Goal: Information Seeking & Learning: Learn about a topic

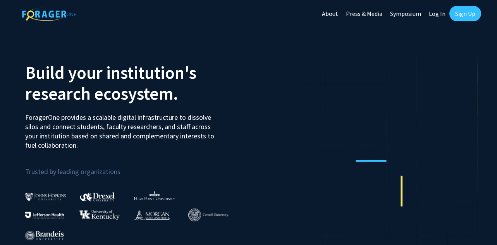
click at [441, 15] on link "Log In" at bounding box center [437, 13] width 24 height 27
select select
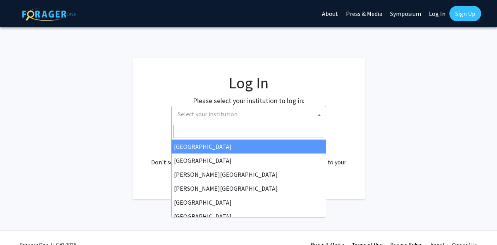
click at [220, 120] on span "Select your institution" at bounding box center [250, 114] width 151 height 16
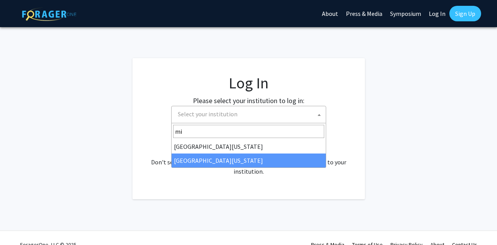
type input "mi"
select select "33"
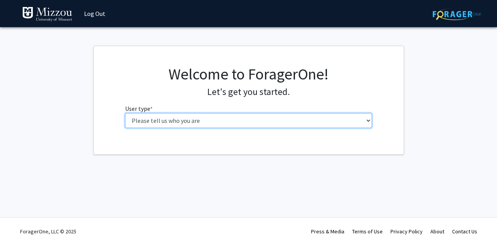
click at [233, 123] on select "Please tell us who you are Undergraduate Student Master's Student Doctoral Cand…" at bounding box center [248, 120] width 247 height 15
select select "1: undergrad"
click at [125, 113] on select "Please tell us who you are Undergraduate Student Master's Student Doctoral Cand…" at bounding box center [248, 120] width 247 height 15
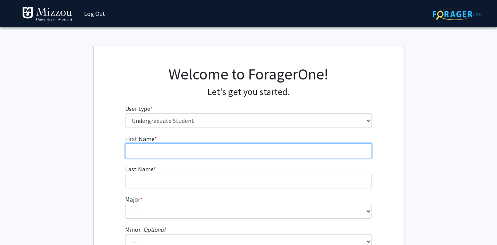
click at [224, 151] on input "First Name * required" at bounding box center [248, 150] width 247 height 15
type input "[PERSON_NAME]"
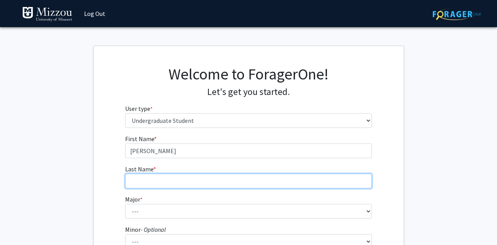
click at [209, 182] on input "Last Name * required" at bounding box center [248, 180] width 247 height 15
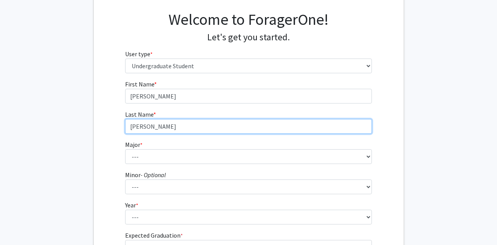
scroll to position [58, 0]
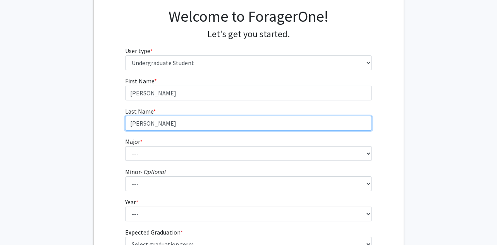
type input "[PERSON_NAME]"
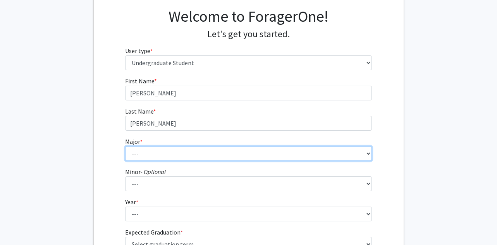
click at [211, 155] on select "--- Agribusiness Management Agricultural Education Agricultural Education: Comm…" at bounding box center [248, 153] width 247 height 15
select select "14: 2503"
click at [125, 146] on select "--- Agribusiness Management Agricultural Education Agricultural Education: Comm…" at bounding box center [248, 153] width 247 height 15
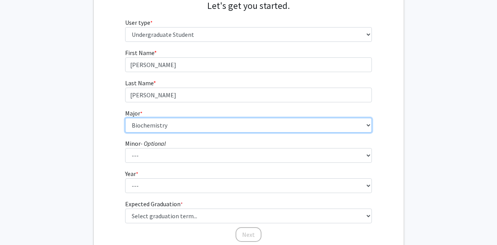
scroll to position [101, 0]
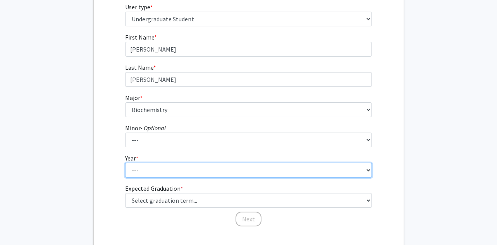
click at [181, 175] on select "--- First-year Sophomore Junior Senior Postbaccalaureate Certificate" at bounding box center [248, 170] width 247 height 15
select select "1: first-year"
click at [125, 163] on select "--- First-year Sophomore Junior Senior Postbaccalaureate Certificate" at bounding box center [248, 170] width 247 height 15
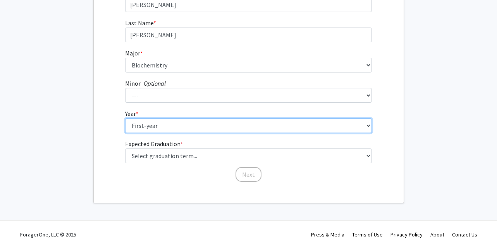
scroll to position [145, 0]
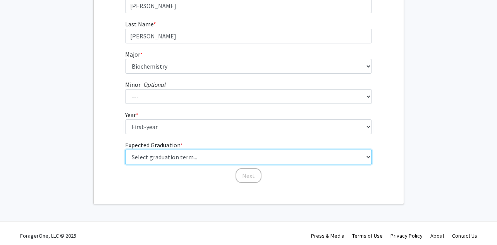
click at [179, 157] on select "Select graduation term... Spring 2025 Summer 2025 Fall 2025 Winter 2025 Spring …" at bounding box center [248, 156] width 247 height 15
select select "17: spring_2029"
click at [125, 149] on select "Select graduation term... Spring 2025 Summer 2025 Fall 2025 Winter 2025 Spring …" at bounding box center [248, 156] width 247 height 15
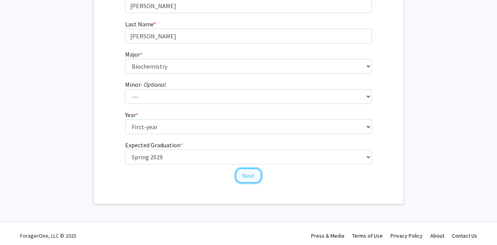
click at [252, 177] on button "Next" at bounding box center [248, 175] width 26 height 15
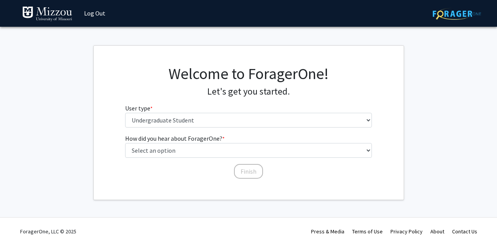
scroll to position [0, 0]
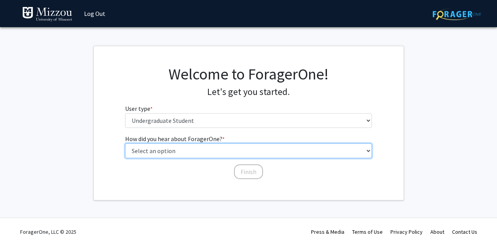
click at [223, 146] on select "Select an option Peer/student recommendation Faculty/staff recommendation Unive…" at bounding box center [248, 150] width 247 height 15
select select "2: faculty_recommendation"
click at [125, 143] on select "Select an option Peer/student recommendation Faculty/staff recommendation Unive…" at bounding box center [248, 150] width 247 height 15
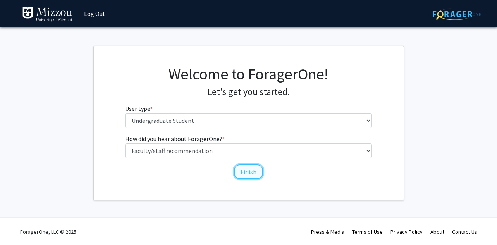
click at [252, 173] on button "Finish" at bounding box center [248, 171] width 29 height 15
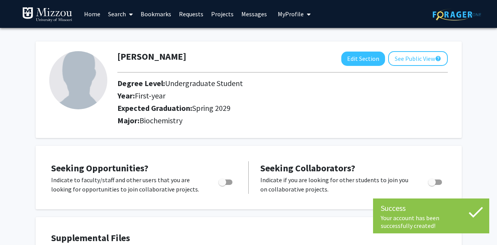
click at [107, 13] on link "Search" at bounding box center [120, 13] width 33 height 27
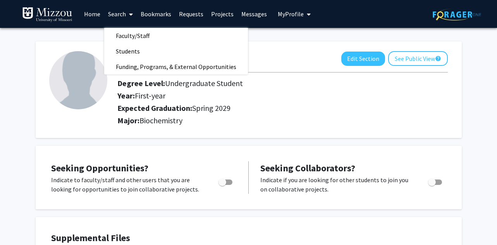
click at [213, 10] on link "Projects" at bounding box center [222, 13] width 30 height 27
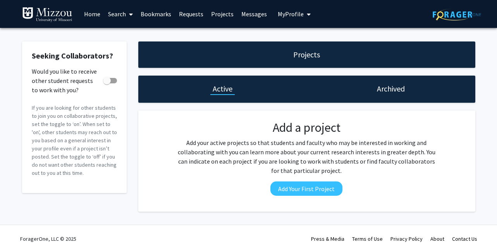
click at [234, 56] on div "Projects" at bounding box center [306, 54] width 337 height 26
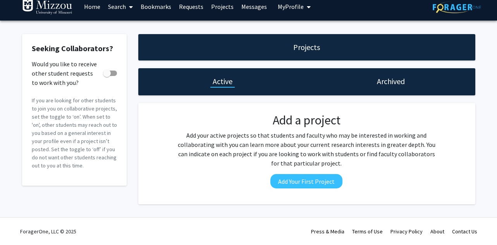
click at [116, 10] on link "Search" at bounding box center [120, 6] width 33 height 27
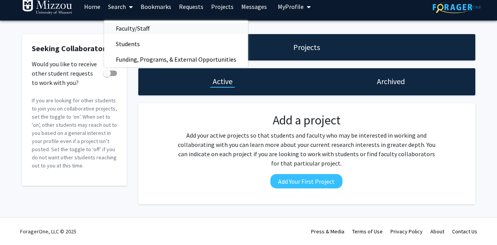
click at [120, 28] on span "Faculty/Staff" at bounding box center [132, 28] width 57 height 15
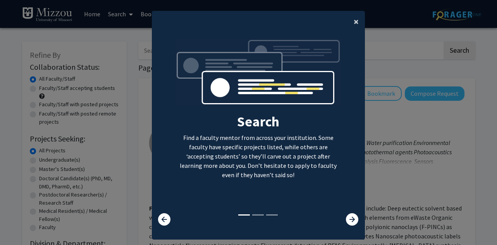
click at [352, 30] on button "×" at bounding box center [355, 22] width 17 height 22
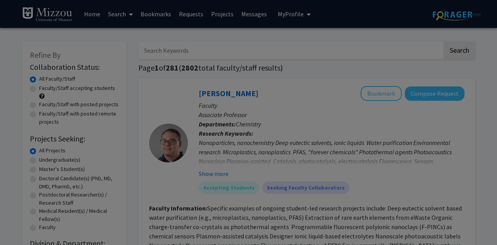
click at [358, 23] on div "Search Find a faculty mentor from across your institution. Some faculty have sp…" at bounding box center [258, 69] width 212 height 174
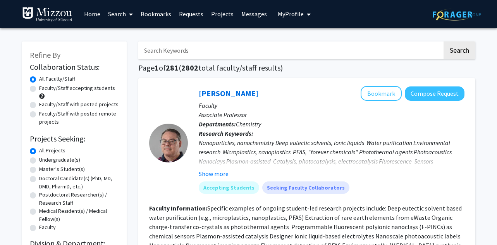
click at [335, 46] on input "Search Keywords" at bounding box center [290, 50] width 304 height 18
click at [443, 41] on button "Search" at bounding box center [459, 50] width 32 height 18
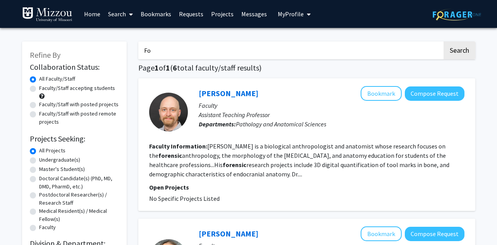
type input "F"
click at [443, 41] on button "Search" at bounding box center [459, 50] width 32 height 18
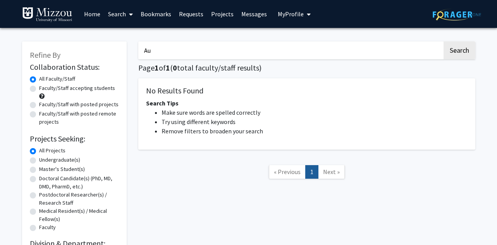
type input "A"
click at [120, 16] on link "Search" at bounding box center [120, 13] width 33 height 27
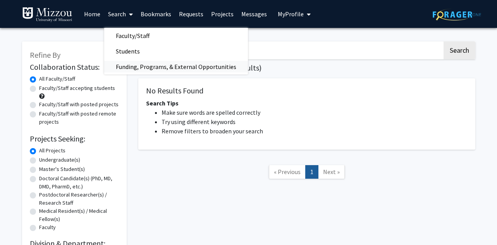
click at [144, 64] on span "Funding, Programs, & External Opportunities" at bounding box center [176, 66] width 144 height 15
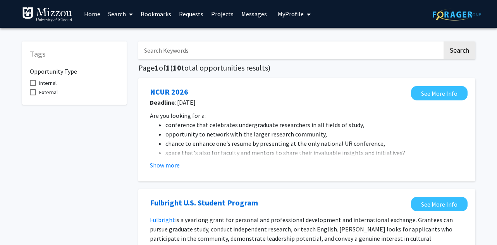
click at [170, 53] on input "Search Keywords" at bounding box center [290, 50] width 304 height 18
type input "Forensic"
click at [443, 41] on button "Search" at bounding box center [459, 50] width 32 height 18
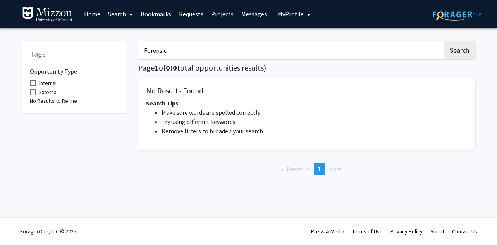
click at [104, 17] on link "Search" at bounding box center [120, 13] width 33 height 27
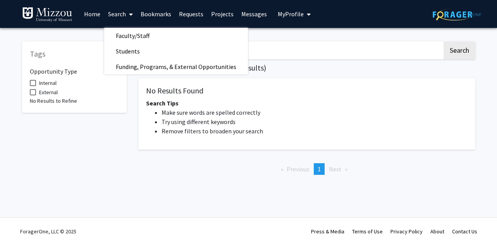
click at [87, 15] on link "Home" at bounding box center [92, 13] width 24 height 27
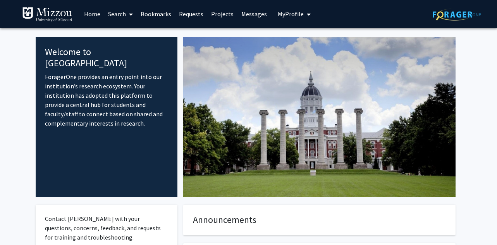
click at [120, 18] on link "Search" at bounding box center [120, 13] width 33 height 27
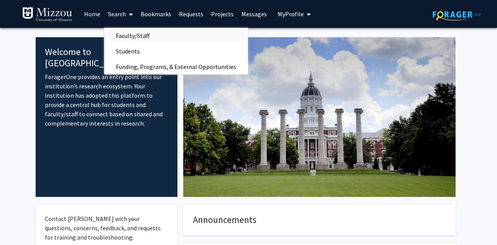
click at [127, 38] on span "Faculty/Staff" at bounding box center [132, 35] width 57 height 15
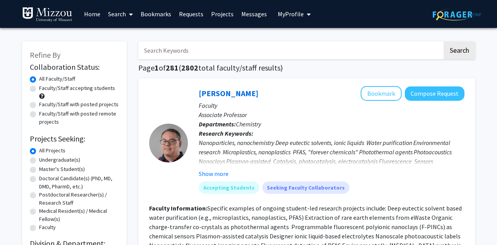
click at [173, 51] on input "Search Keywords" at bounding box center [290, 50] width 304 height 18
type input "Microbiology"
click at [443, 41] on button "Search" at bounding box center [459, 50] width 32 height 18
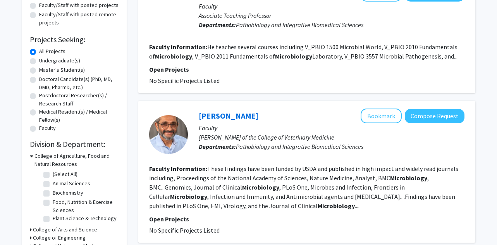
scroll to position [104, 0]
